Goal: Find specific page/section: Find specific page/section

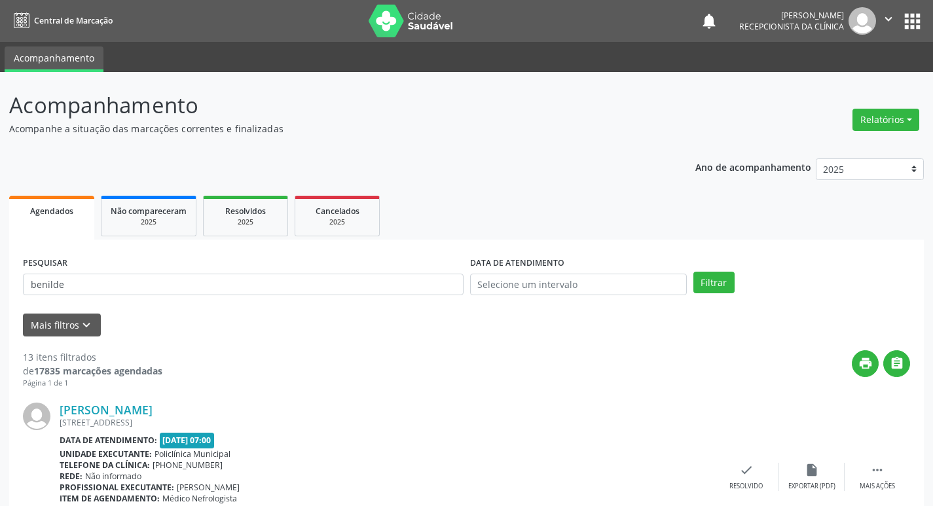
click at [204, 274] on input "benilde" at bounding box center [243, 285] width 440 height 22
click at [693, 272] on button "Filtrar" at bounding box center [713, 283] width 41 height 22
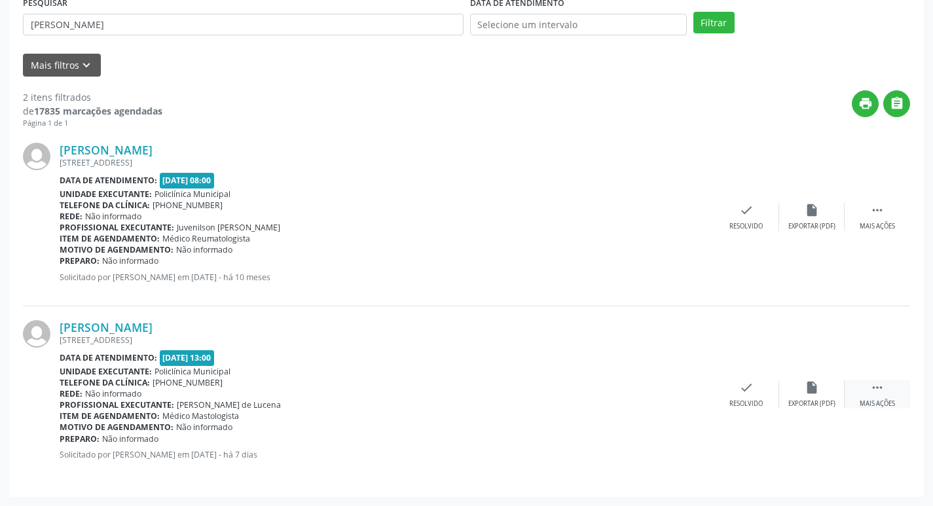
click at [881, 395] on div " Mais ações" at bounding box center [876, 394] width 65 height 28
click at [688, 389] on div "print Imprimir" at bounding box center [680, 394] width 65 height 28
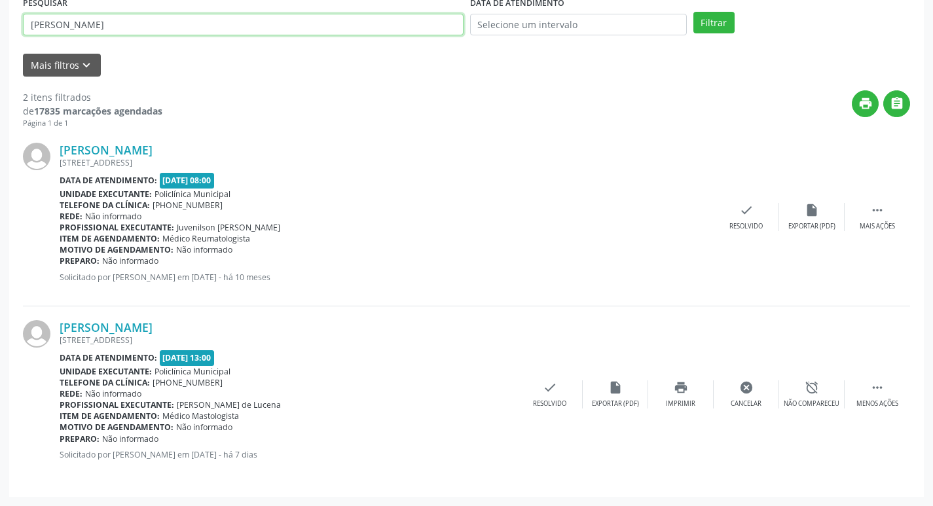
click at [125, 32] on input "maria andrade" at bounding box center [243, 25] width 440 height 22
type input "jemima"
click at [693, 12] on button "Filtrar" at bounding box center [713, 23] width 41 height 22
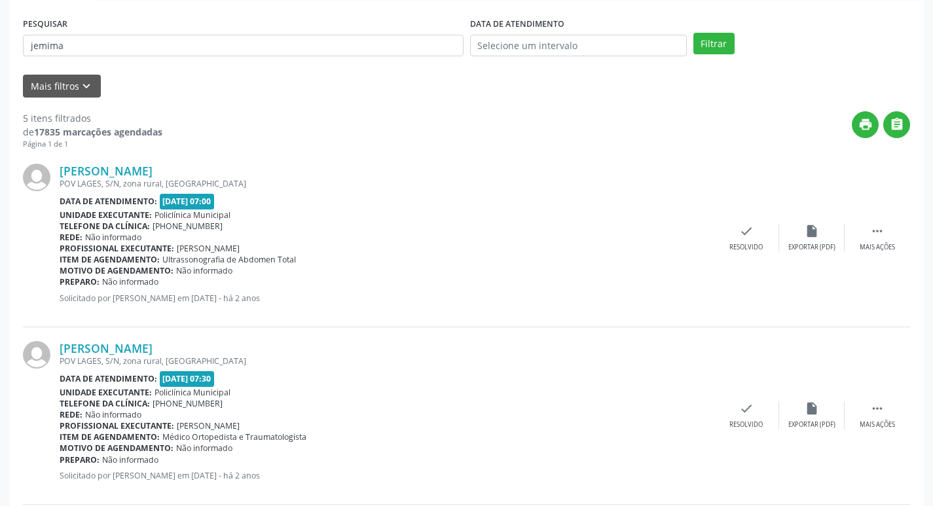
scroll to position [262, 0]
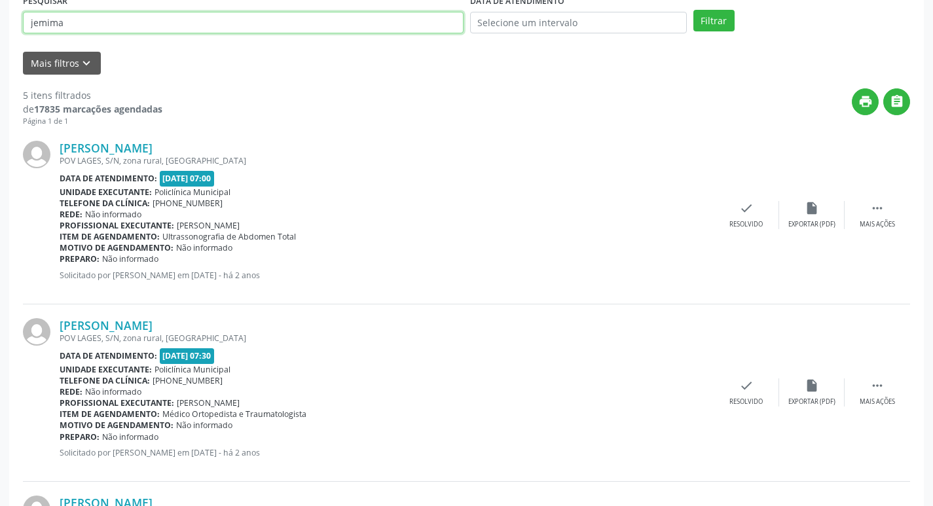
click at [112, 28] on input "jemima" at bounding box center [243, 23] width 440 height 22
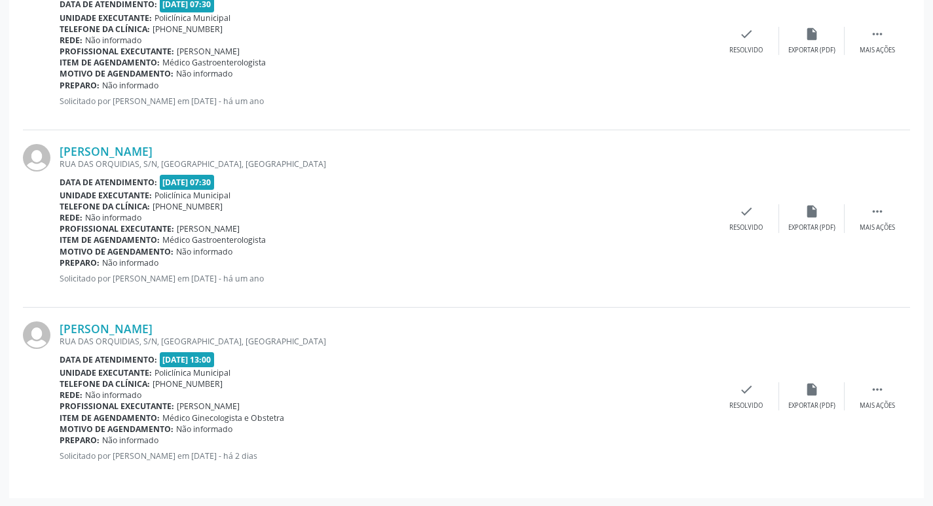
scroll to position [792, 0]
click at [862, 393] on div " Mais ações" at bounding box center [876, 395] width 65 height 28
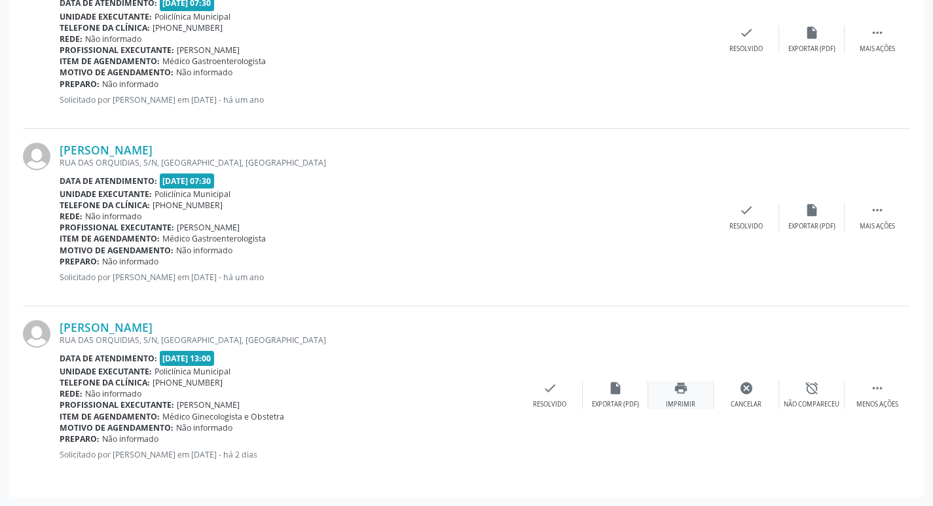
click at [675, 391] on icon "print" at bounding box center [680, 388] width 14 height 14
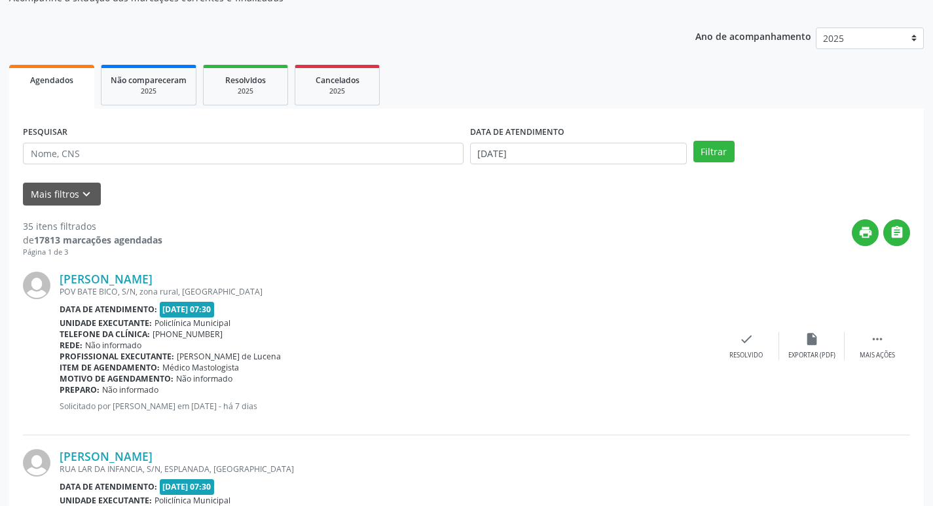
scroll to position [65, 0]
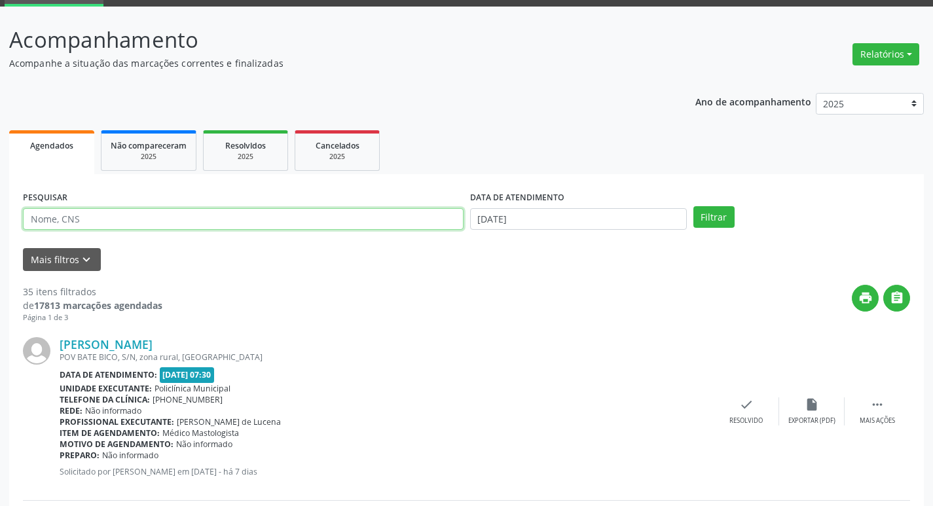
click at [279, 216] on input "text" at bounding box center [243, 219] width 440 height 22
type input "geraldina"
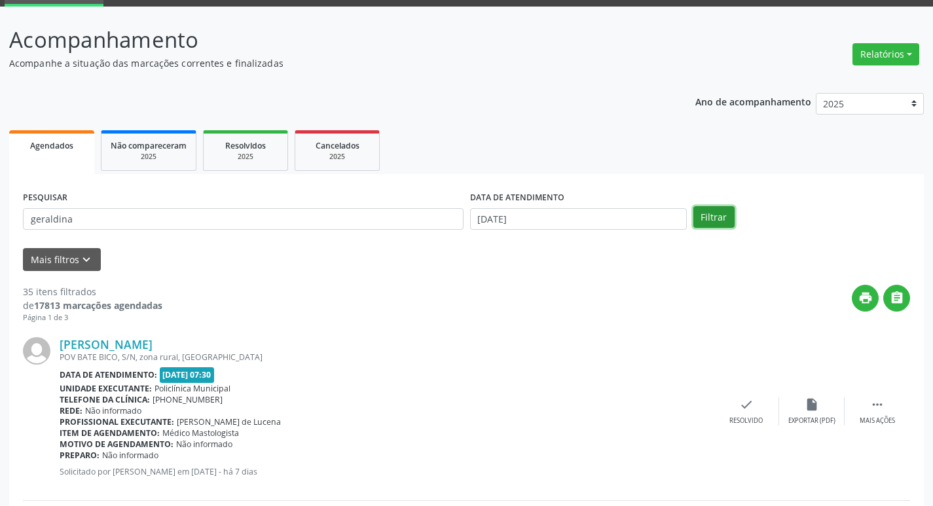
click at [712, 215] on button "Filtrar" at bounding box center [713, 217] width 41 height 22
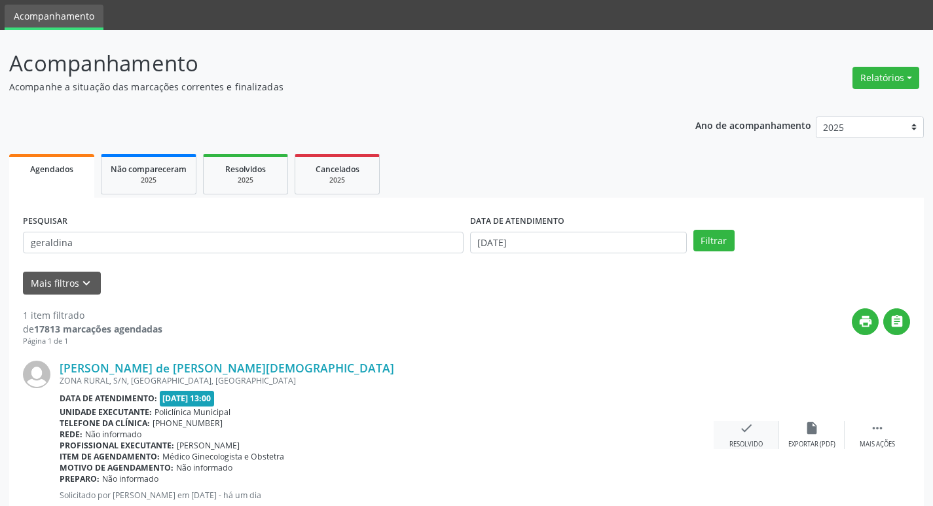
scroll to position [82, 0]
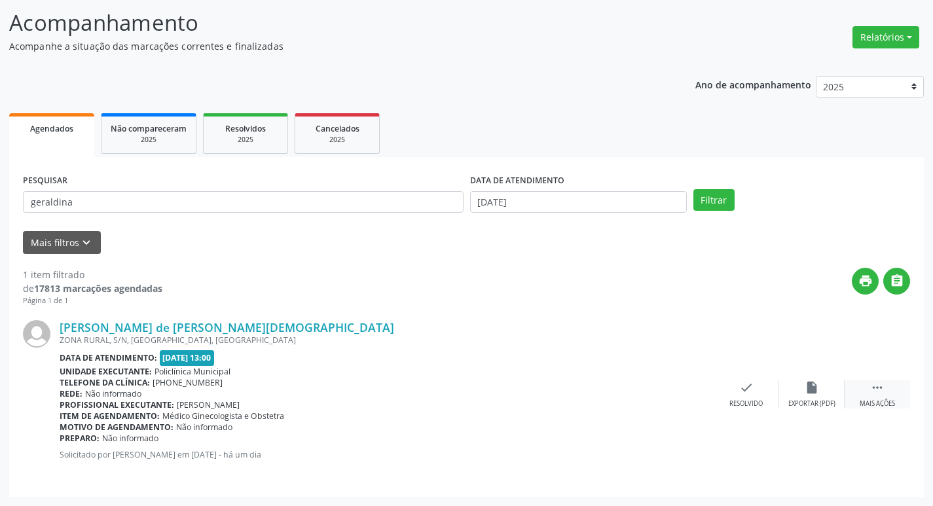
click at [870, 389] on icon "" at bounding box center [877, 387] width 14 height 14
click at [687, 394] on icon "print" at bounding box center [680, 387] width 14 height 14
